Goal: Task Accomplishment & Management: Complete application form

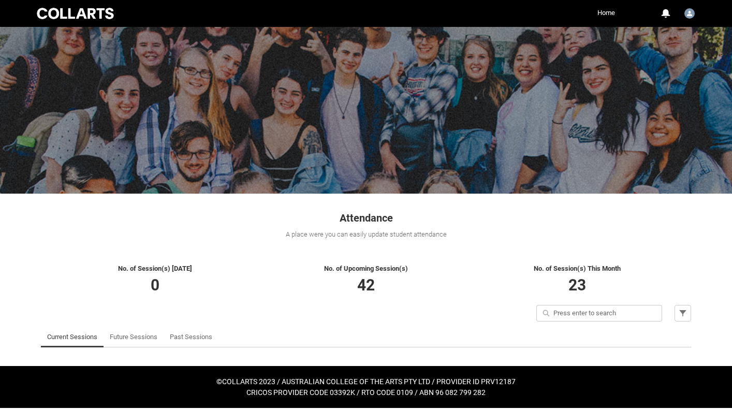
click at [189, 337] on link "Past Sessions" at bounding box center [191, 336] width 42 height 21
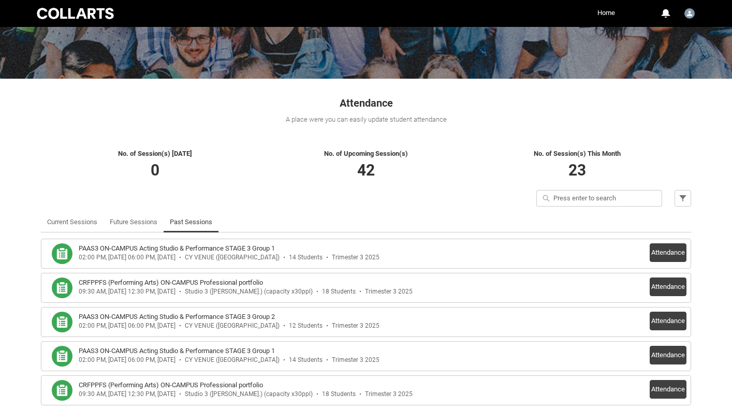
scroll to position [116, 0]
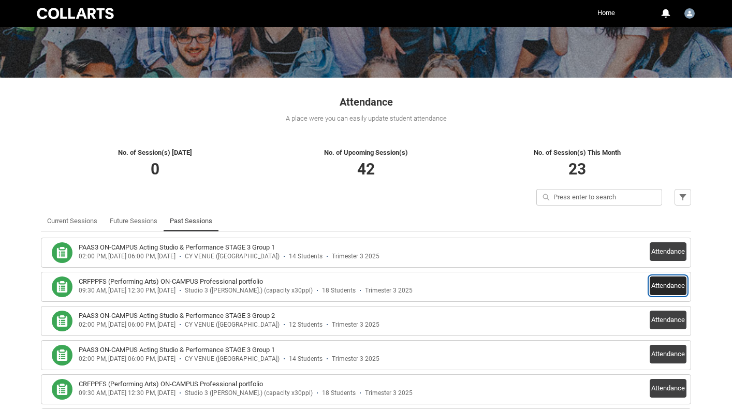
click at [666, 288] on button "Attendance" at bounding box center [667, 285] width 37 height 19
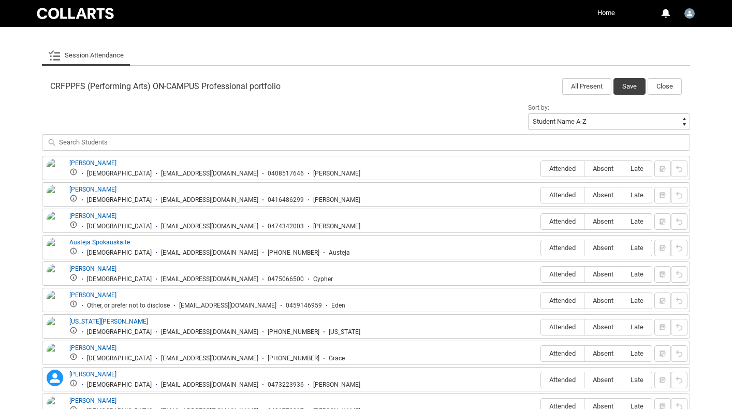
scroll to position [311, 0]
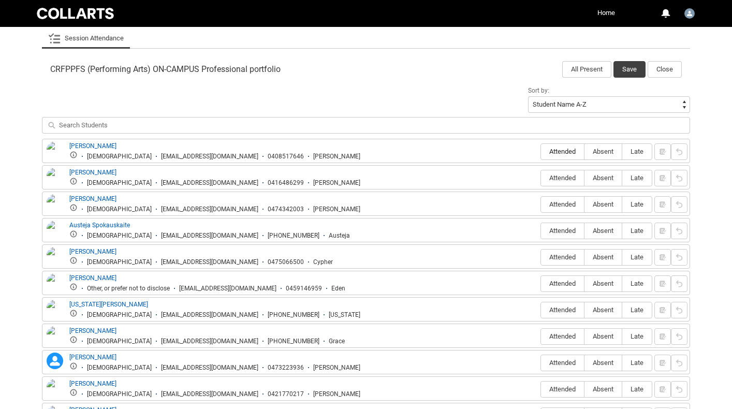
click at [562, 152] on span "Attended" at bounding box center [562, 151] width 43 height 8
click at [541, 152] on input "Attended" at bounding box center [540, 151] width 1 height 1
type lightning-radio-group "Attended"
radio input "true"
click at [569, 176] on span "Attended" at bounding box center [562, 178] width 43 height 8
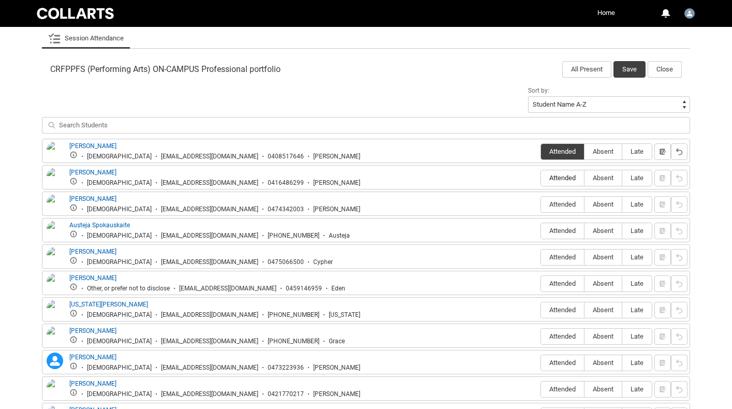
click at [541, 177] on input "Attended" at bounding box center [540, 177] width 1 height 1
type lightning-radio-group "Attended"
radio input "true"
click at [569, 199] on label "Attended" at bounding box center [562, 205] width 43 height 16
click at [541, 204] on input "Attended" at bounding box center [540, 204] width 1 height 1
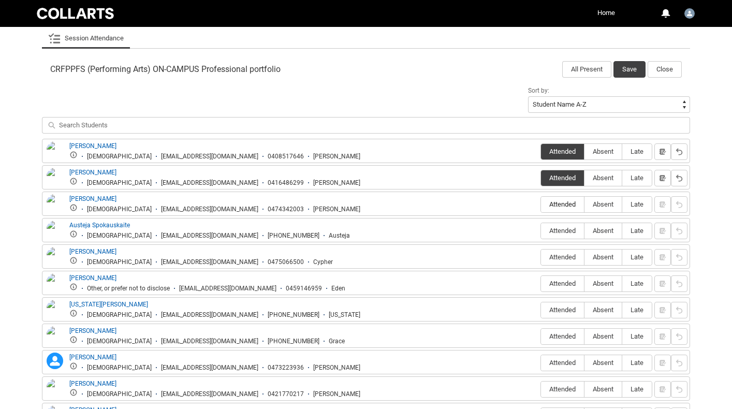
type lightning-radio-group "Attended"
radio input "true"
click at [611, 233] on span "Absent" at bounding box center [602, 231] width 37 height 8
click at [584, 231] on input "Absent" at bounding box center [584, 230] width 1 height 1
type lightning-radio-group "Absent"
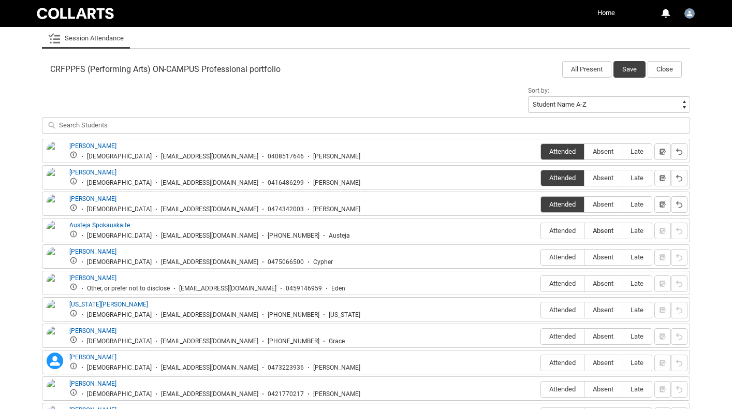
radio input "true"
click at [662, 231] on lightning-primitive-icon "button" at bounding box center [662, 231] width 7 height 8
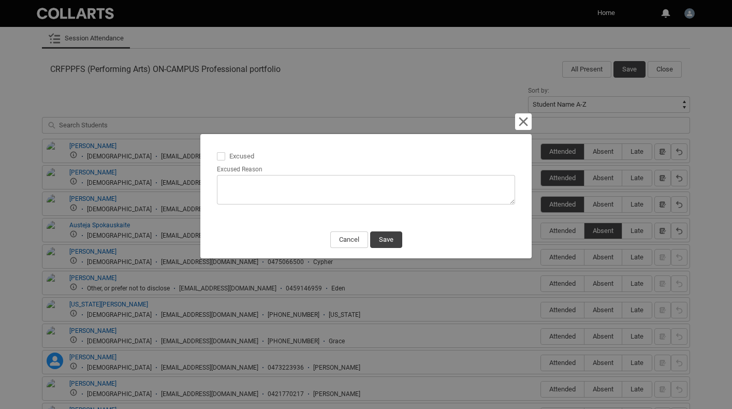
click at [312, 186] on textarea "Excused Reason" at bounding box center [366, 189] width 298 height 29
type lightning-textarea "E"
type textarea "E"
type lightning-textarea "Em"
type textarea "Em"
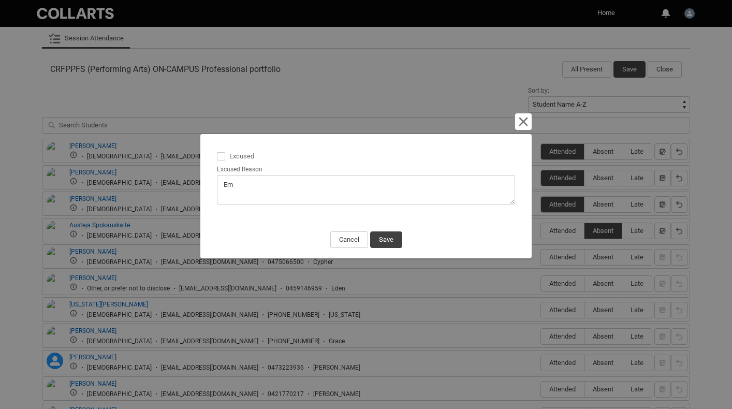
type lightning-textarea "Ema"
type textarea "Ema"
type lightning-textarea "Emai"
type textarea "Emai"
type lightning-textarea "Email"
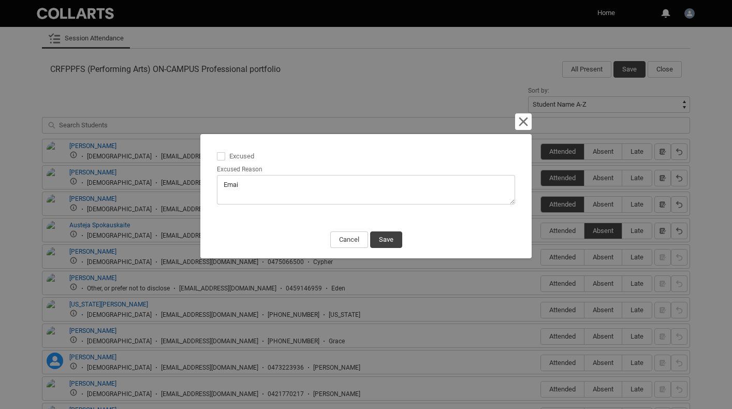
type textarea "Email"
type lightning-textarea "Emaile"
type textarea "Emaile"
type lightning-textarea "Emailed"
type textarea "Emailed"
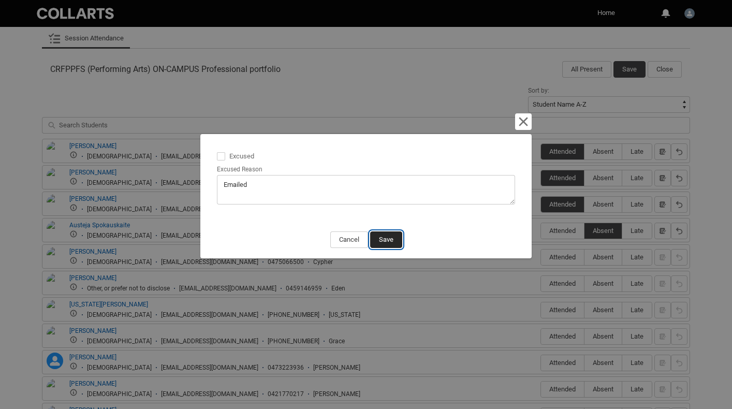
click at [384, 240] on button "Save" at bounding box center [386, 239] width 32 height 17
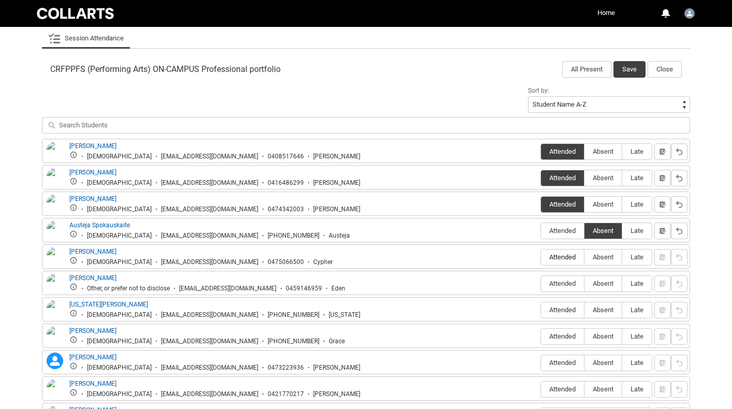
click at [561, 256] on span "Attended" at bounding box center [562, 257] width 43 height 8
click at [541, 257] on input "Attended" at bounding box center [540, 257] width 1 height 1
type lightning-radio-group "Attended"
radio input "true"
click at [602, 280] on span "Absent" at bounding box center [602, 283] width 37 height 8
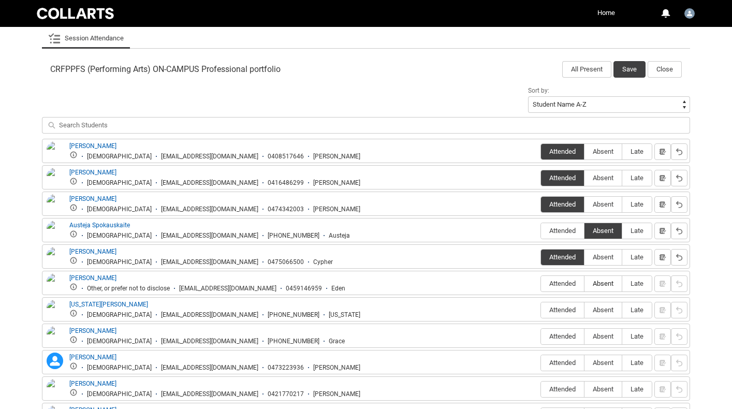
click at [584, 283] on input "Absent" at bounding box center [584, 283] width 1 height 1
type lightning-radio-group "Absent"
radio input "true"
click at [665, 287] on button "button" at bounding box center [662, 283] width 17 height 17
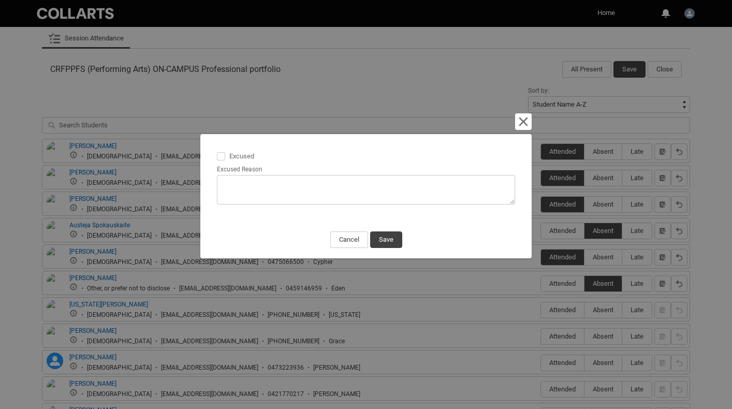
click at [222, 155] on span at bounding box center [221, 156] width 8 height 8
click at [217, 151] on input "Excused" at bounding box center [216, 150] width 1 height 1
type lightning-input "true"
checkbox input "true"
click at [231, 180] on textarea "Excused Reason" at bounding box center [366, 189] width 298 height 29
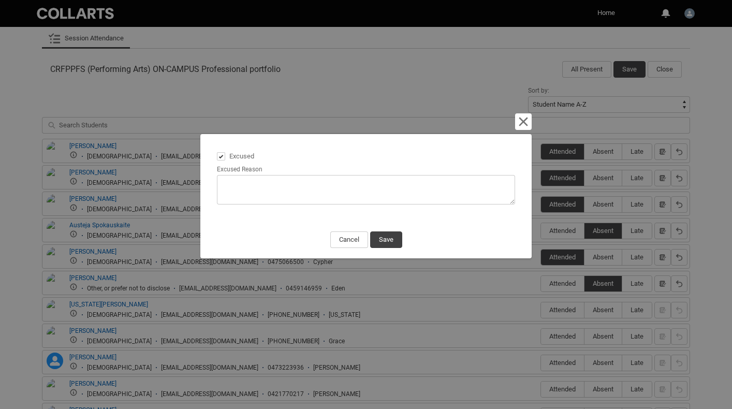
type lightning-textarea "D"
type textarea "D"
type lightning-textarea "Do"
type textarea "Do"
type lightning-textarea "Doc"
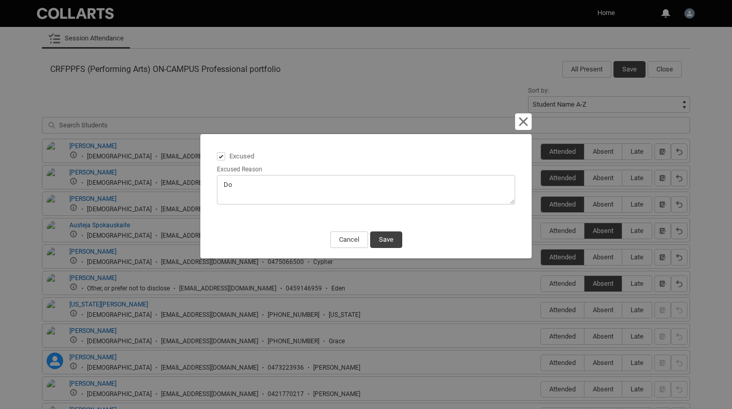
type textarea "Doc"
type lightning-textarea "Doct"
type textarea "Doct"
type lightning-textarea "Docto"
type textarea "Docto"
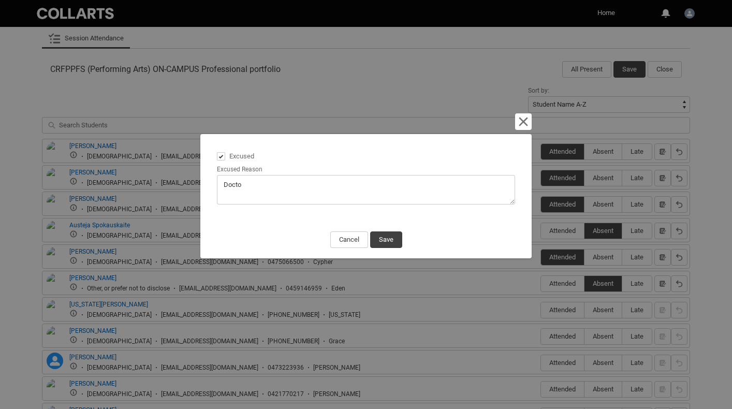
type lightning-textarea "Doctor"
type textarea "Doctor"
type lightning-textarea "Doctor'"
type textarea "Doctor'"
type lightning-textarea "Doctor's"
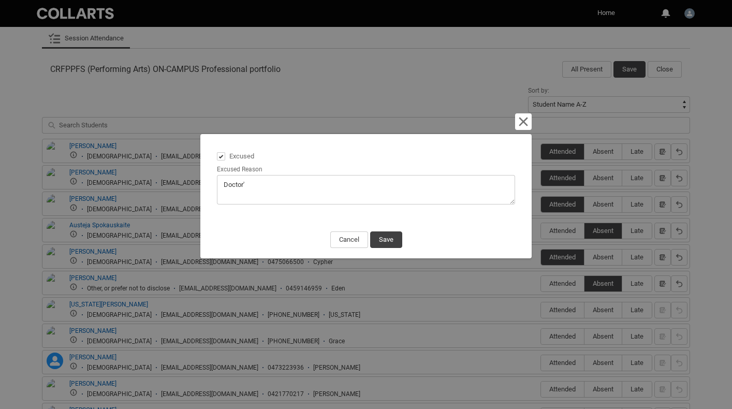
type textarea "Doctor's"
type lightning-textarea "Doctor's"
type textarea "Doctor's"
type lightning-textarea "Doctor's C"
type textarea "Doctor's C"
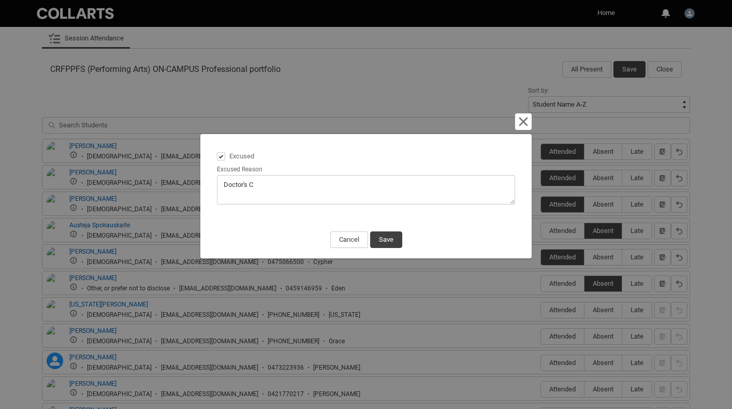
type lightning-textarea "Doctor's Ce"
type textarea "Doctor's Ce"
type lightning-textarea "Doctor's Cer"
type textarea "Doctor's Cer"
type lightning-textarea "Doctor's Cert"
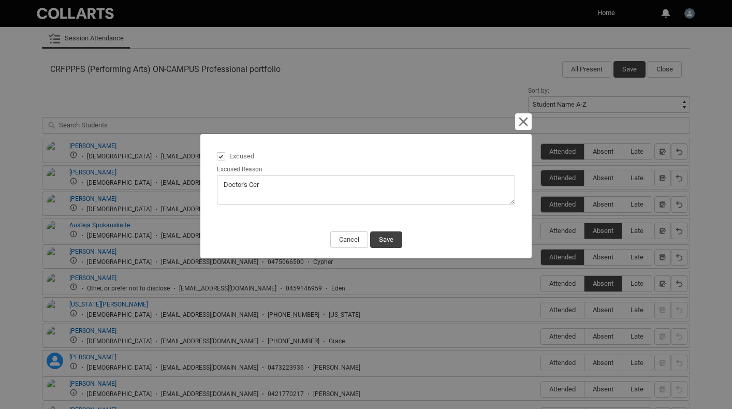
type textarea "Doctor's Cert"
type lightning-textarea "Doctor's Certi"
type textarea "Doctor's Certi"
type lightning-textarea "Doctor's Certif"
type textarea "Doctor's Certif"
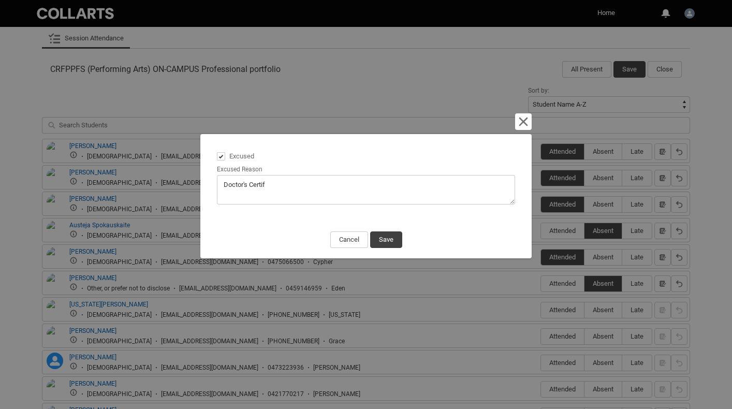
type lightning-textarea "Doctor's Certifi"
type textarea "Doctor's Certifi"
type lightning-textarea "Doctor's Certific"
type textarea "Doctor's Certific"
type lightning-textarea "Doctor's Certifica"
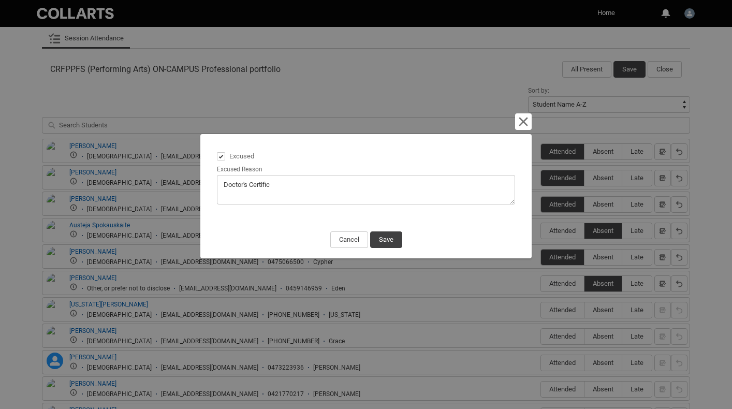
type textarea "Doctor's Certifica"
type lightning-textarea "Doctor's Certificat"
type textarea "Doctor's Certificat"
type lightning-textarea "Doctor's Certificate"
type textarea "Doctor's Certificate"
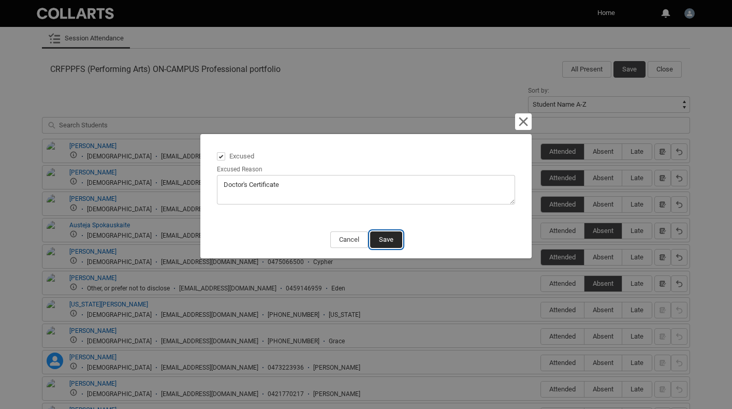
click at [381, 235] on button "Save" at bounding box center [386, 239] width 32 height 17
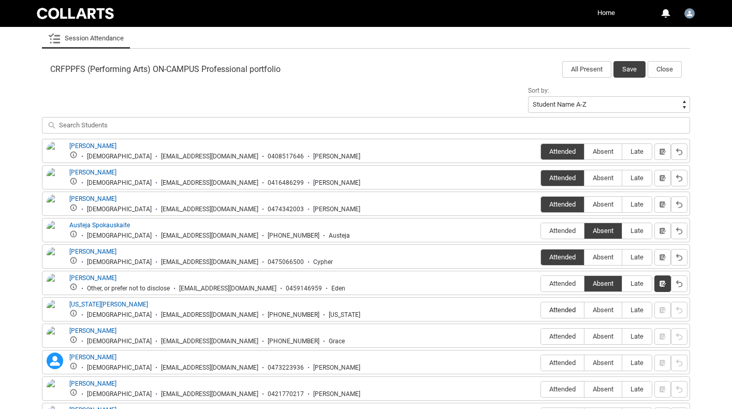
click at [558, 311] on span "Attended" at bounding box center [562, 310] width 43 height 8
click at [541, 310] on input "Attended" at bounding box center [540, 309] width 1 height 1
type lightning-radio-group "Attended"
radio input "true"
click at [563, 337] on span "Attended" at bounding box center [562, 336] width 43 height 8
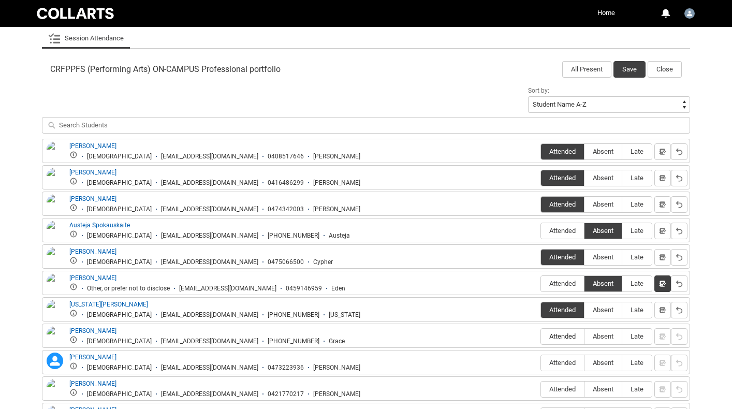
click at [541, 336] on input "Attended" at bounding box center [540, 336] width 1 height 1
type lightning-radio-group "Attended"
radio input "true"
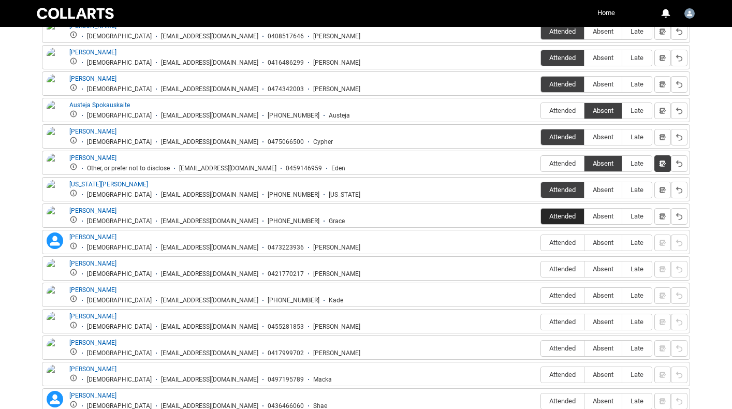
scroll to position [458, 0]
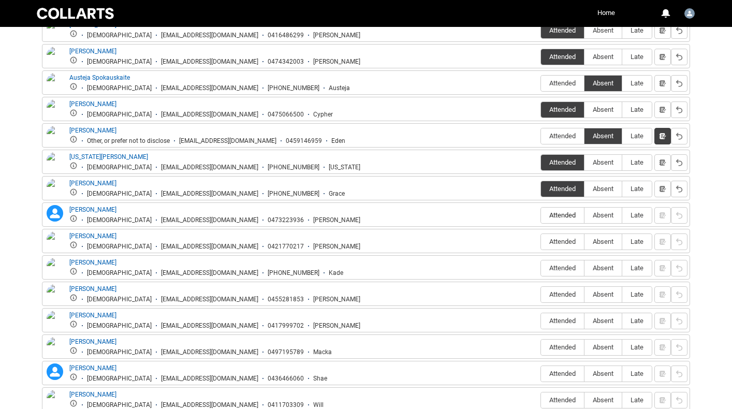
click at [566, 214] on span "Attended" at bounding box center [562, 215] width 43 height 8
click at [541, 215] on input "Attended" at bounding box center [540, 215] width 1 height 1
type lightning-radio-group "Attended"
radio input "true"
click at [600, 242] on span "Absent" at bounding box center [602, 241] width 37 height 8
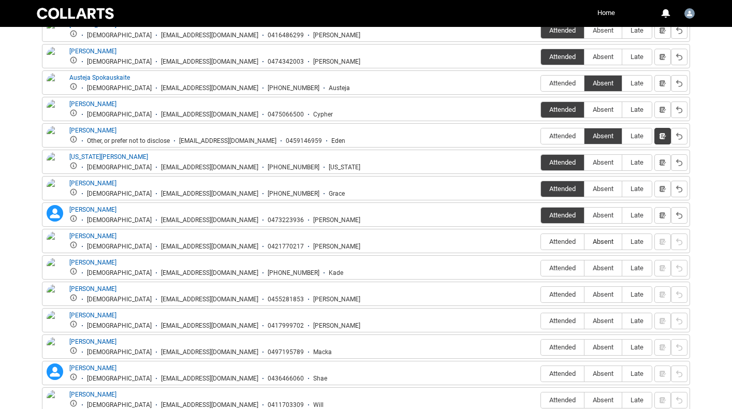
click at [584, 242] on input "Absent" at bounding box center [584, 241] width 1 height 1
type lightning-radio-group "Absent"
radio input "true"
click at [568, 267] on span "Attended" at bounding box center [562, 268] width 43 height 8
click at [541, 267] on input "Attended" at bounding box center [540, 267] width 1 height 1
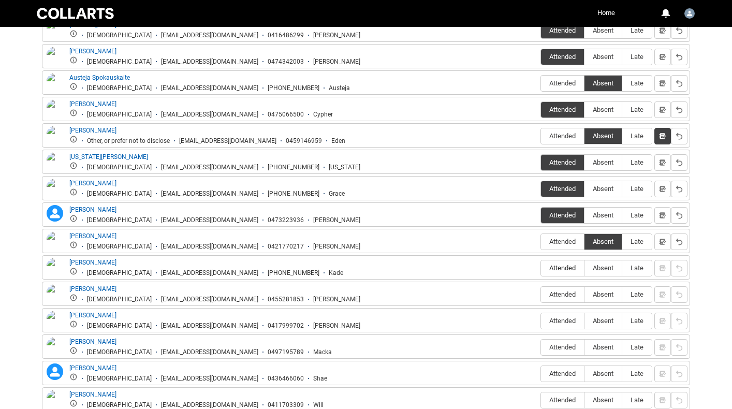
type lightning-radio-group "Attended"
radio input "true"
click at [567, 296] on span "Attended" at bounding box center [562, 294] width 43 height 8
click at [541, 294] on input "Attended" at bounding box center [540, 294] width 1 height 1
type lightning-radio-group "Attended"
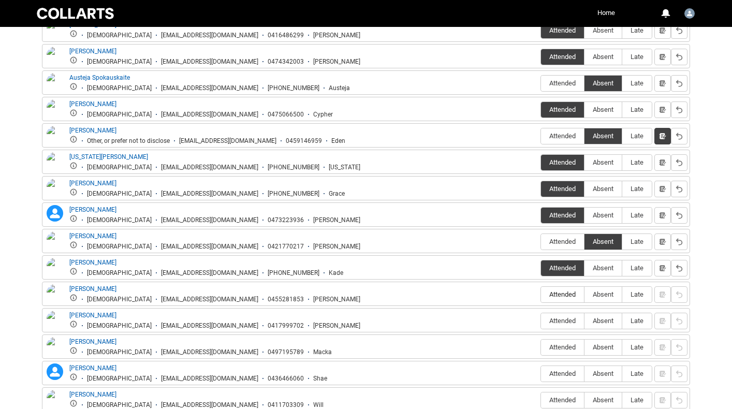
radio input "true"
click at [566, 316] on label "Attended" at bounding box center [562, 321] width 43 height 16
click at [541, 320] on input "Attended" at bounding box center [540, 320] width 1 height 1
type lightning-radio-group "Attended"
radio input "true"
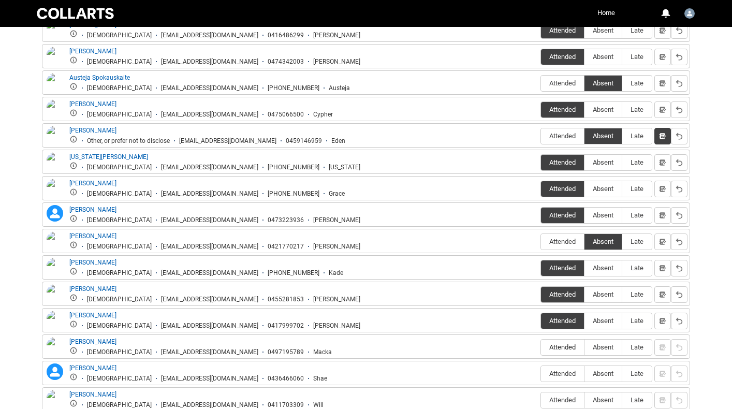
click at [566, 347] on span "Attended" at bounding box center [562, 347] width 43 height 8
click at [541, 347] on input "Attended" at bounding box center [540, 347] width 1 height 1
type lightning-radio-group "Attended"
radio input "true"
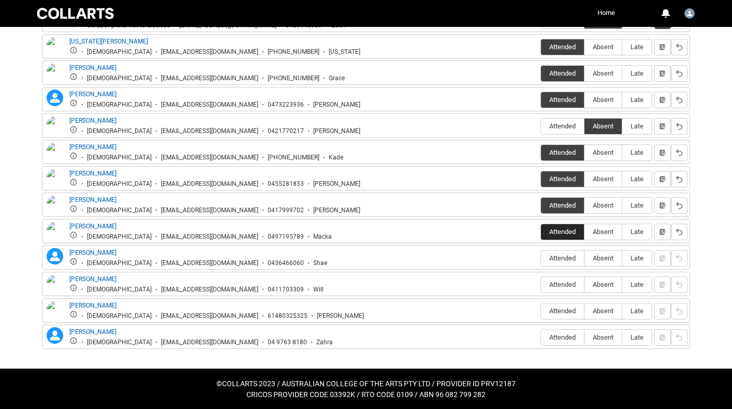
scroll to position [575, 0]
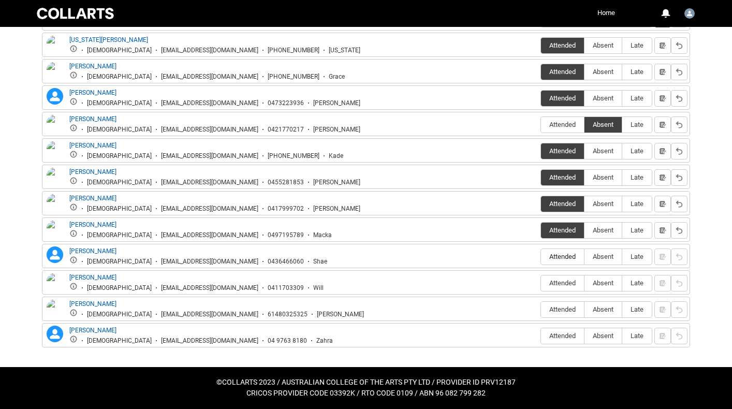
click at [573, 257] on span "Attended" at bounding box center [562, 256] width 43 height 8
click at [541, 257] on input "Attended" at bounding box center [540, 256] width 1 height 1
type lightning-radio-group "Attended"
radio input "true"
click at [572, 280] on span "Attended" at bounding box center [562, 283] width 43 height 8
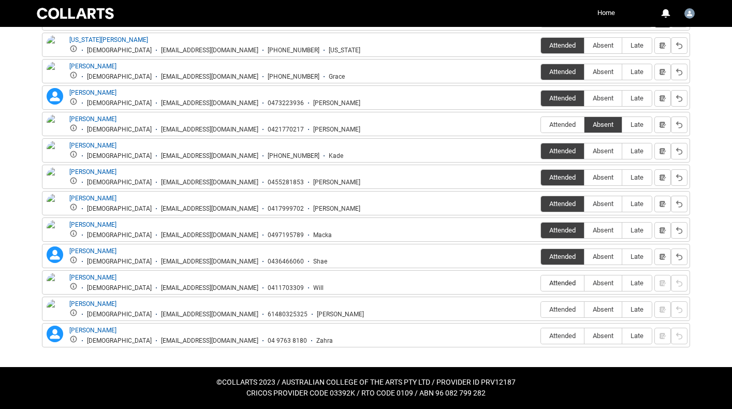
click at [541, 282] on input "Attended" at bounding box center [540, 282] width 1 height 1
type lightning-radio-group "Attended"
radio input "true"
click at [568, 307] on span "Attended" at bounding box center [562, 309] width 43 height 8
click at [541, 309] on input "Attended" at bounding box center [540, 309] width 1 height 1
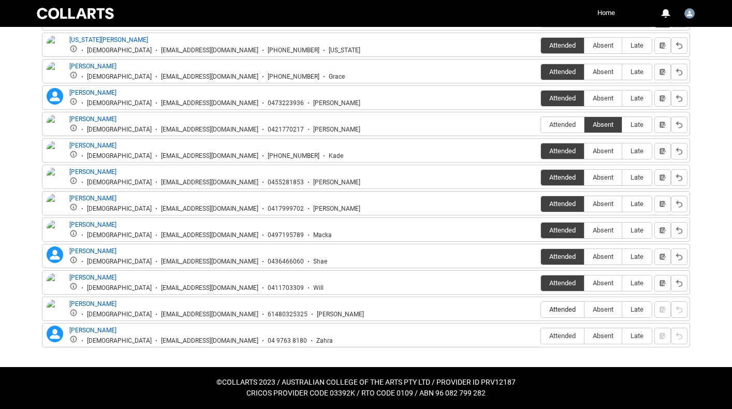
type lightning-radio-group "Attended"
radio input "true"
click at [568, 338] on span "Attended" at bounding box center [562, 336] width 43 height 8
click at [541, 336] on input "Attended" at bounding box center [540, 335] width 1 height 1
type lightning-radio-group "Attended"
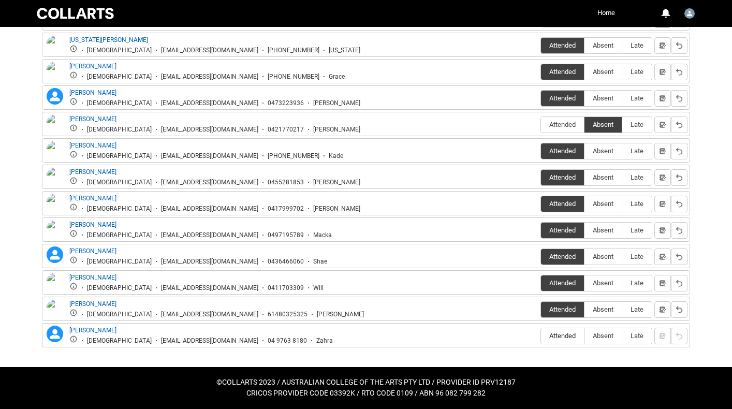
radio input "true"
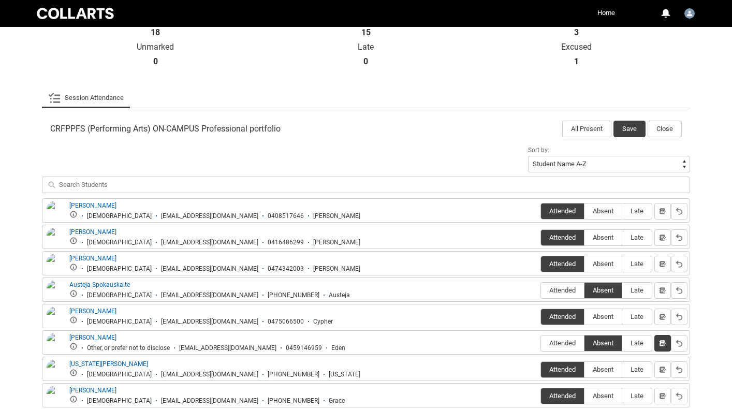
scroll to position [0, 0]
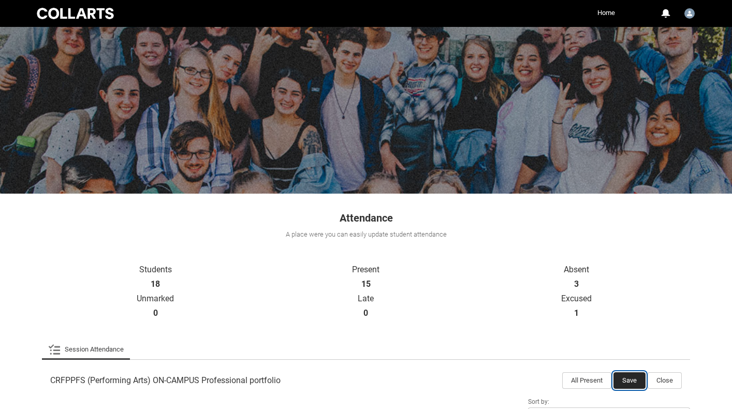
click at [626, 376] on button "Save" at bounding box center [629, 380] width 32 height 17
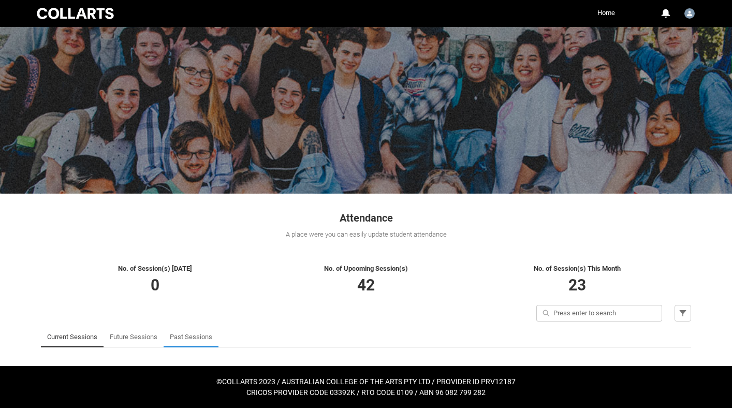
click at [185, 337] on link "Past Sessions" at bounding box center [191, 336] width 42 height 21
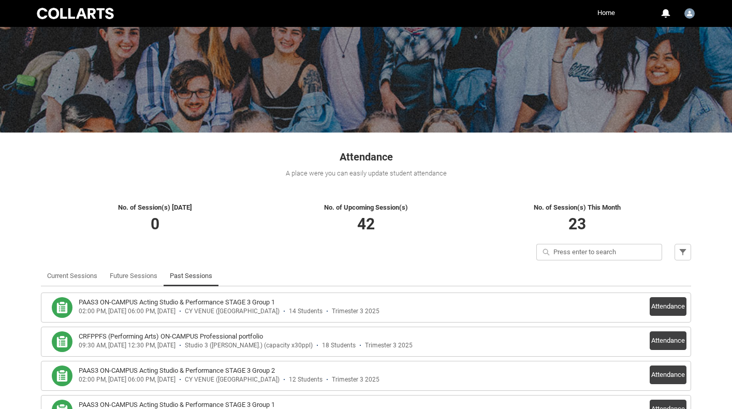
scroll to position [152, 0]
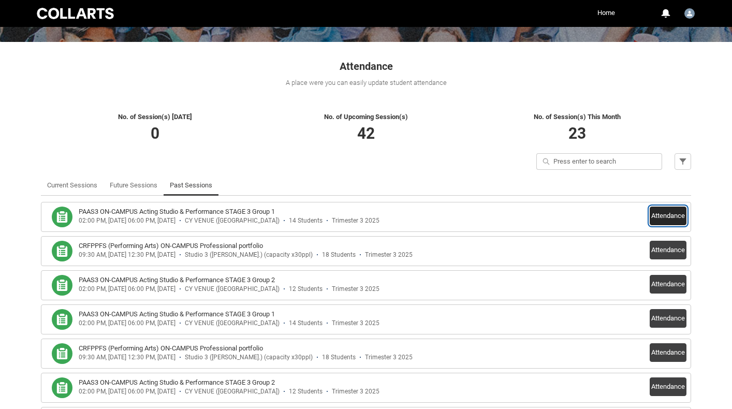
click at [661, 216] on button "Attendance" at bounding box center [667, 215] width 37 height 19
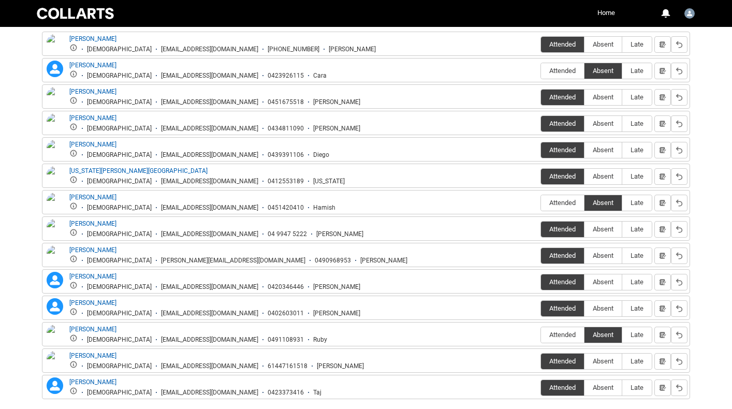
scroll to position [470, 0]
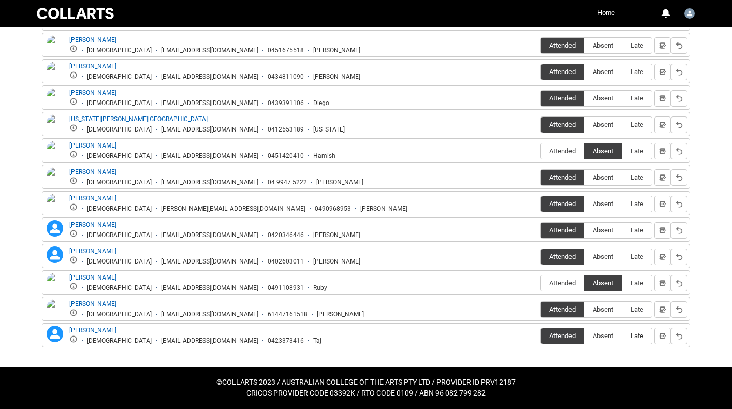
click at [637, 337] on span "Late" at bounding box center [636, 336] width 29 height 8
click at [622, 336] on input "Late" at bounding box center [621, 335] width 1 height 1
type lightning-radio-group "Late"
radio input "true"
click at [661, 338] on lightning-primitive-icon "button" at bounding box center [662, 336] width 7 height 8
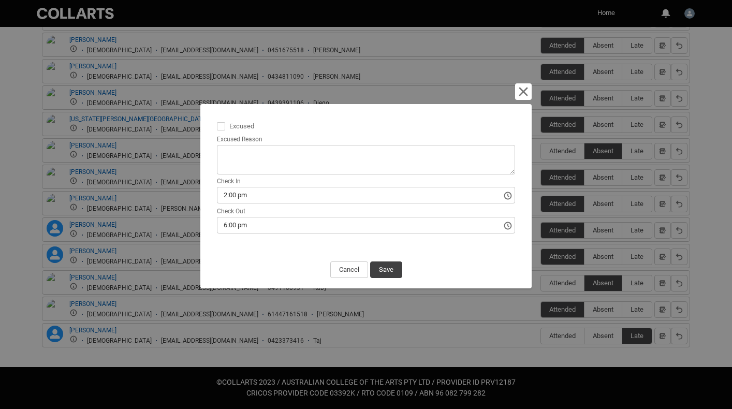
click at [270, 193] on input "2:00 pm" at bounding box center [366, 195] width 298 height 17
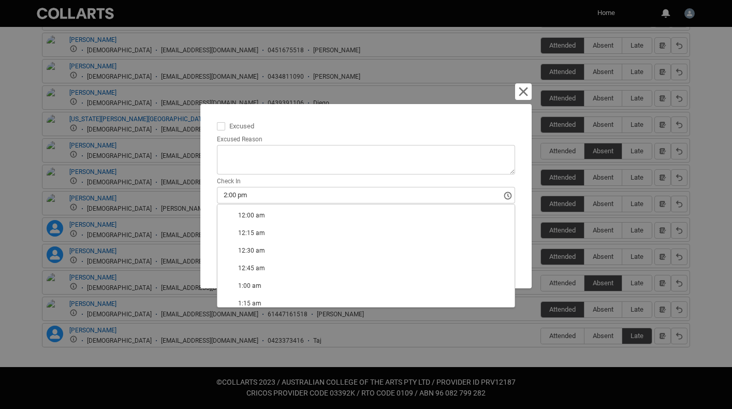
type lightning-timepicker "15:45:00.000"
type lightning-input "15:45:00.000"
type input "3:45 pm"
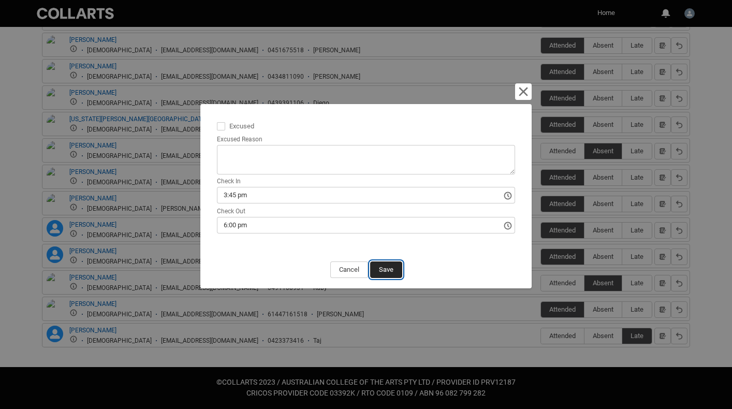
click at [389, 270] on button "Save" at bounding box center [386, 269] width 32 height 17
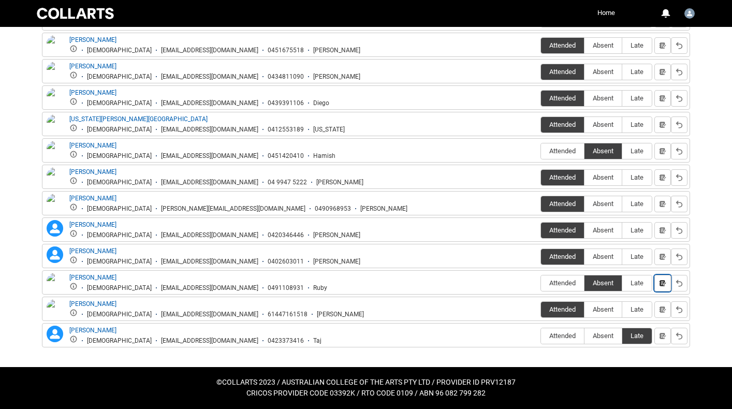
click at [663, 281] on lightning-primitive-icon "button" at bounding box center [662, 283] width 7 height 8
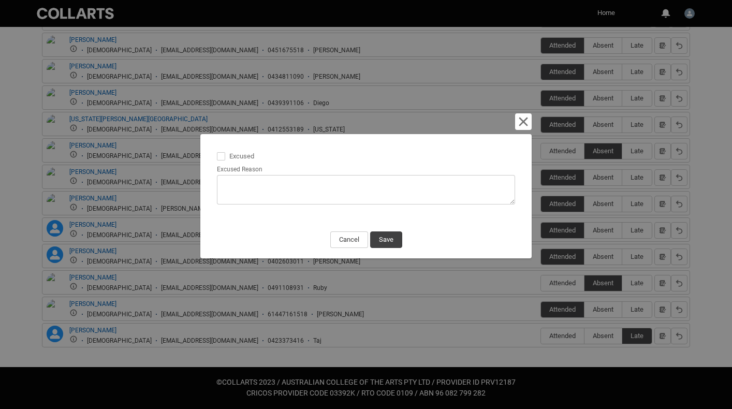
click at [238, 182] on textarea "Excused Reason" at bounding box center [366, 189] width 298 height 29
type lightning-textarea "E"
type textarea "E"
type lightning-textarea "Em"
type textarea "Em"
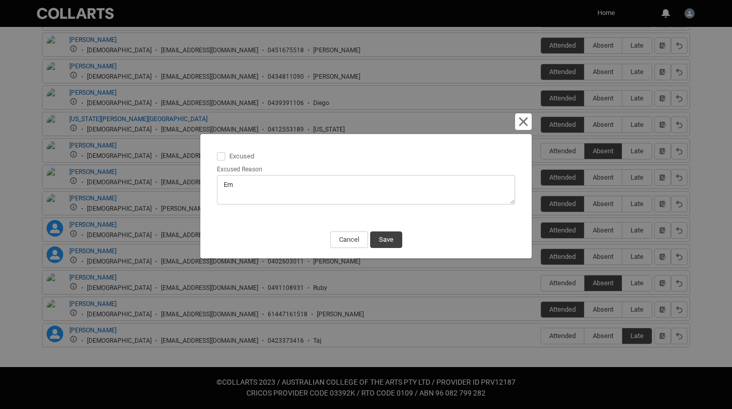
type lightning-textarea "Ema"
type textarea "Ema"
type lightning-textarea "Emai"
type textarea "Emai"
type lightning-textarea "Email"
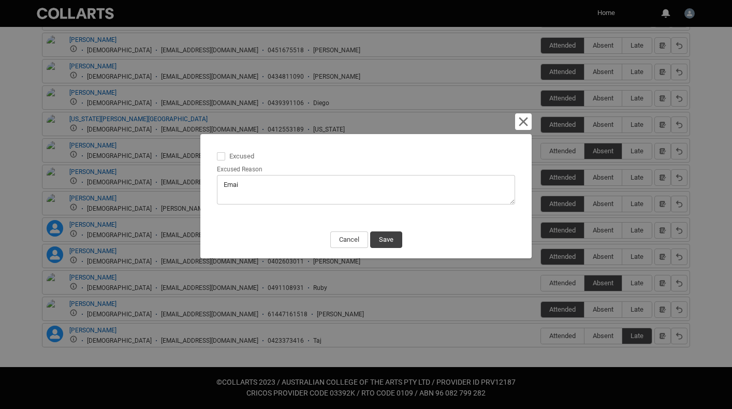
type textarea "Email"
type lightning-textarea "Emaile"
type textarea "Emaile"
type lightning-textarea "Emailed"
type textarea "Emailed"
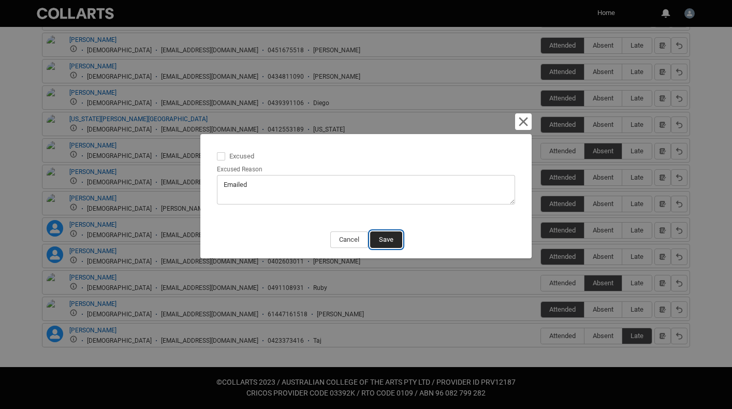
click at [398, 238] on button "Save" at bounding box center [386, 239] width 32 height 17
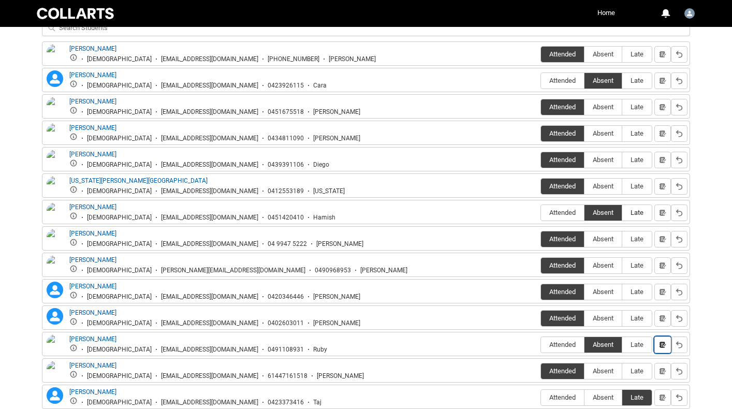
scroll to position [397, 0]
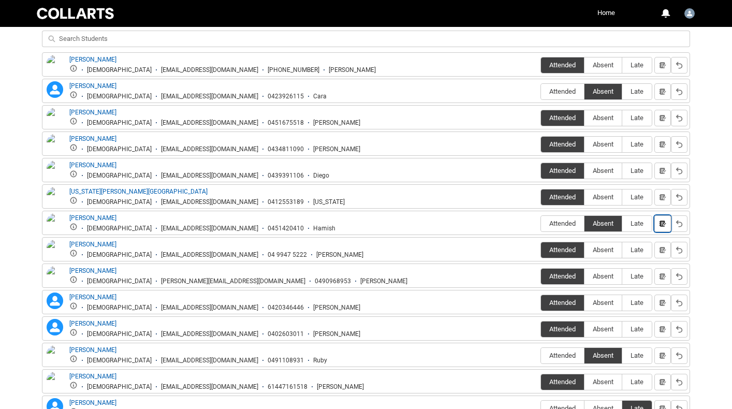
click at [664, 222] on lightning-primitive-icon "button" at bounding box center [662, 223] width 7 height 8
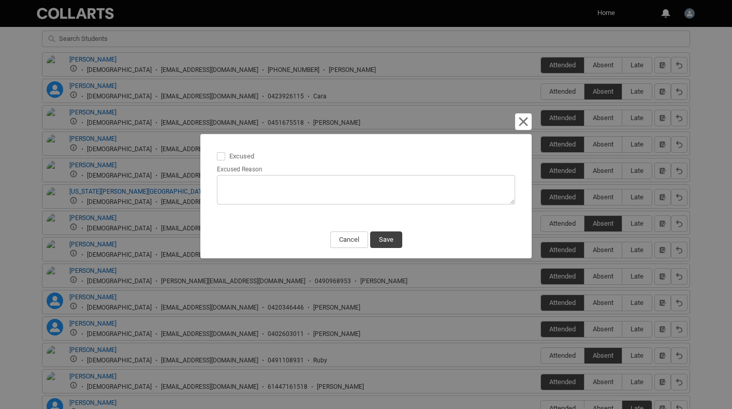
click at [306, 187] on textarea "Excused Reason" at bounding box center [366, 189] width 298 height 29
type lightning-textarea "E"
type textarea "E"
type lightning-textarea "Em"
type textarea "Em"
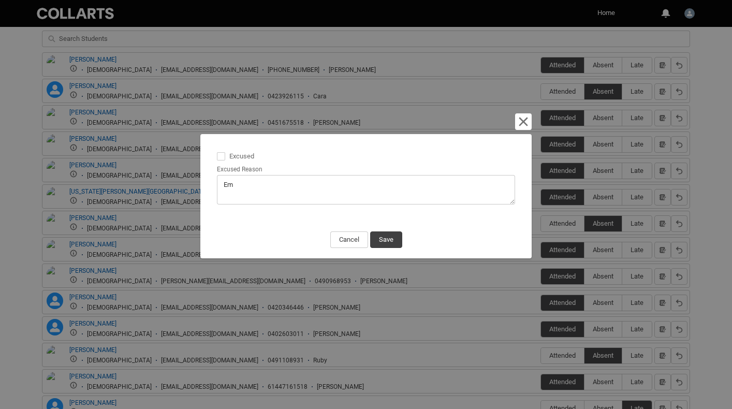
type lightning-textarea "Ema"
type textarea "Ema"
type lightning-textarea "Emai"
type textarea "Emai"
type lightning-textarea "Email"
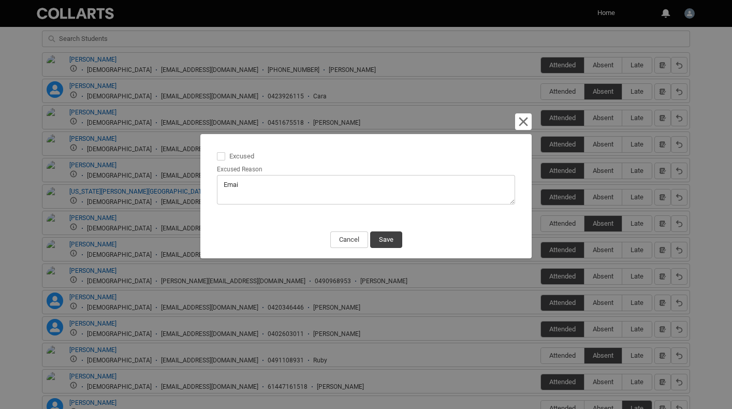
type textarea "Email"
type lightning-textarea "Emaile"
type textarea "Emaile"
type lightning-textarea "Emailed"
type textarea "Emailed"
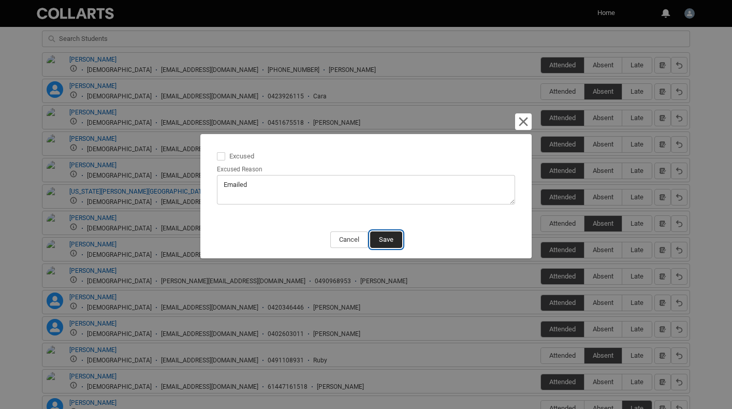
click at [383, 241] on button "Save" at bounding box center [386, 239] width 32 height 17
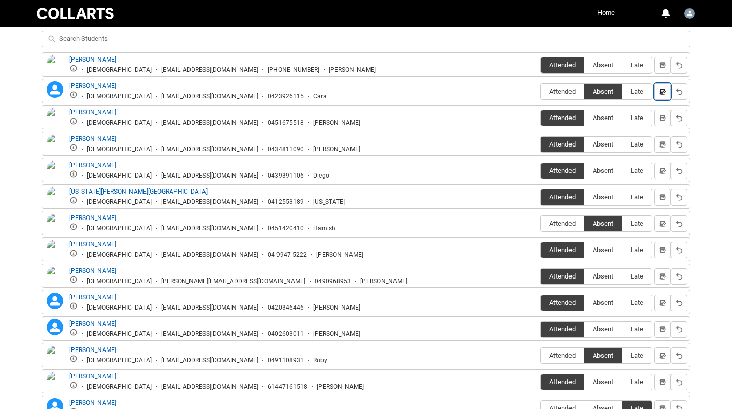
click at [659, 89] on lightning-primitive-icon "button" at bounding box center [662, 91] width 7 height 8
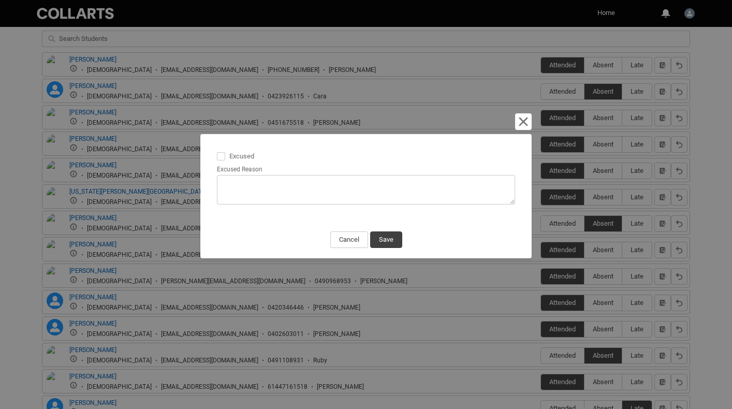
click at [236, 180] on textarea "Excused Reason" at bounding box center [366, 189] width 298 height 29
type lightning-textarea "E"
type textarea "E"
type lightning-textarea "Em"
type textarea "Em"
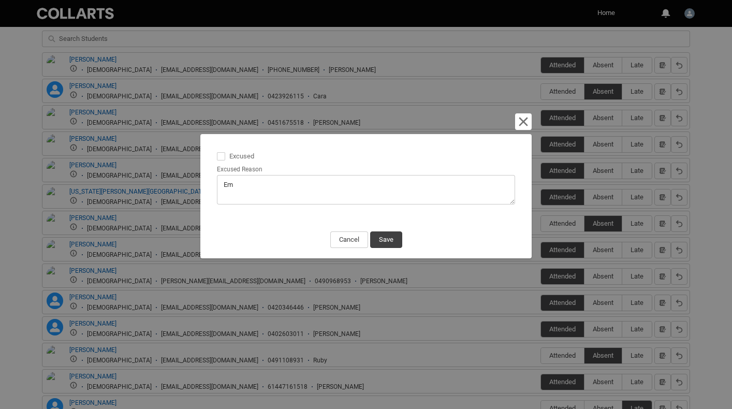
type lightning-textarea "Ema"
type textarea "Ema"
type lightning-textarea "Emai"
type textarea "Emai"
type lightning-textarea "Email"
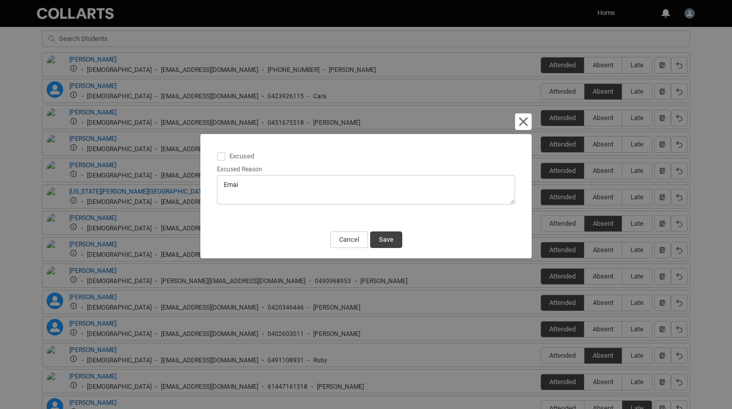
type textarea "Email"
type lightning-textarea "Emaile"
type textarea "Emaile"
type lightning-textarea "Emailed"
type textarea "Emailed"
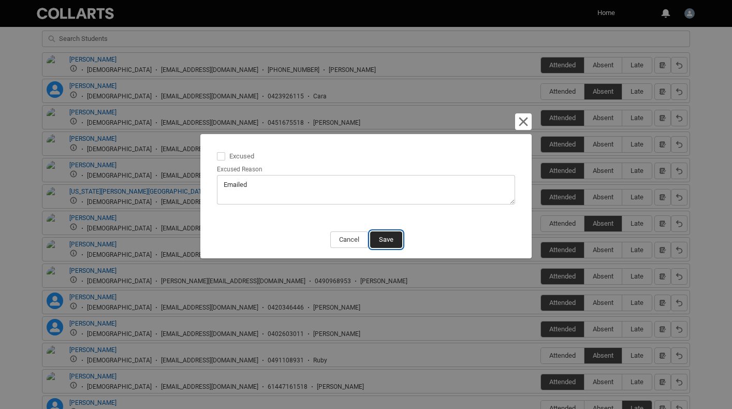
click at [392, 241] on button "Save" at bounding box center [386, 239] width 32 height 17
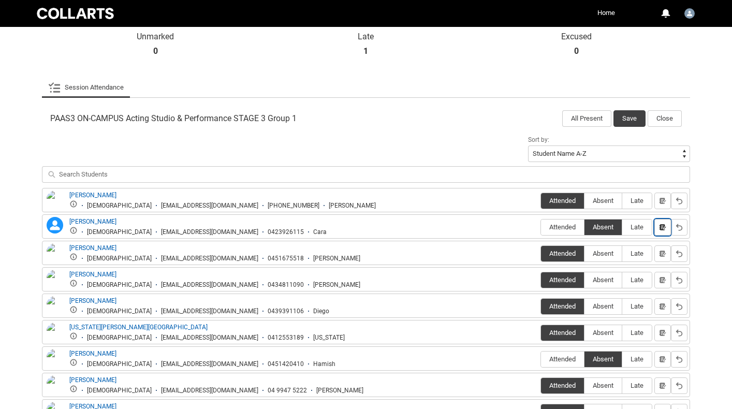
scroll to position [152, 0]
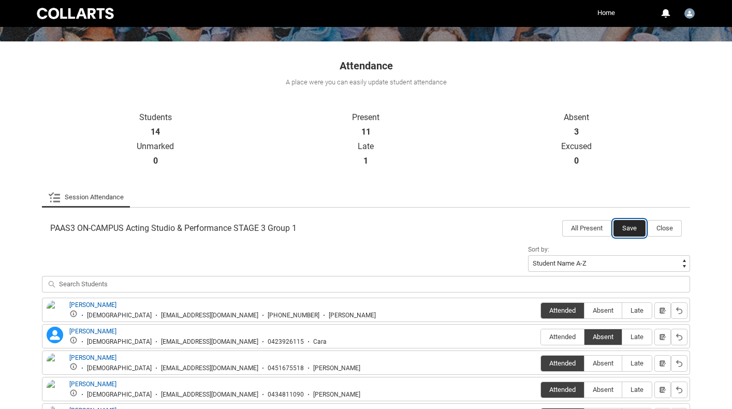
click at [628, 228] on button "Save" at bounding box center [629, 228] width 32 height 17
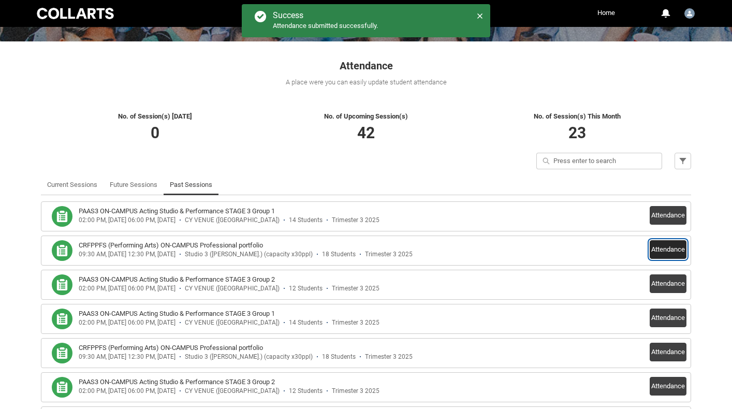
click at [663, 246] on button "Attendance" at bounding box center [667, 249] width 37 height 19
